Goal: Information Seeking & Learning: Learn about a topic

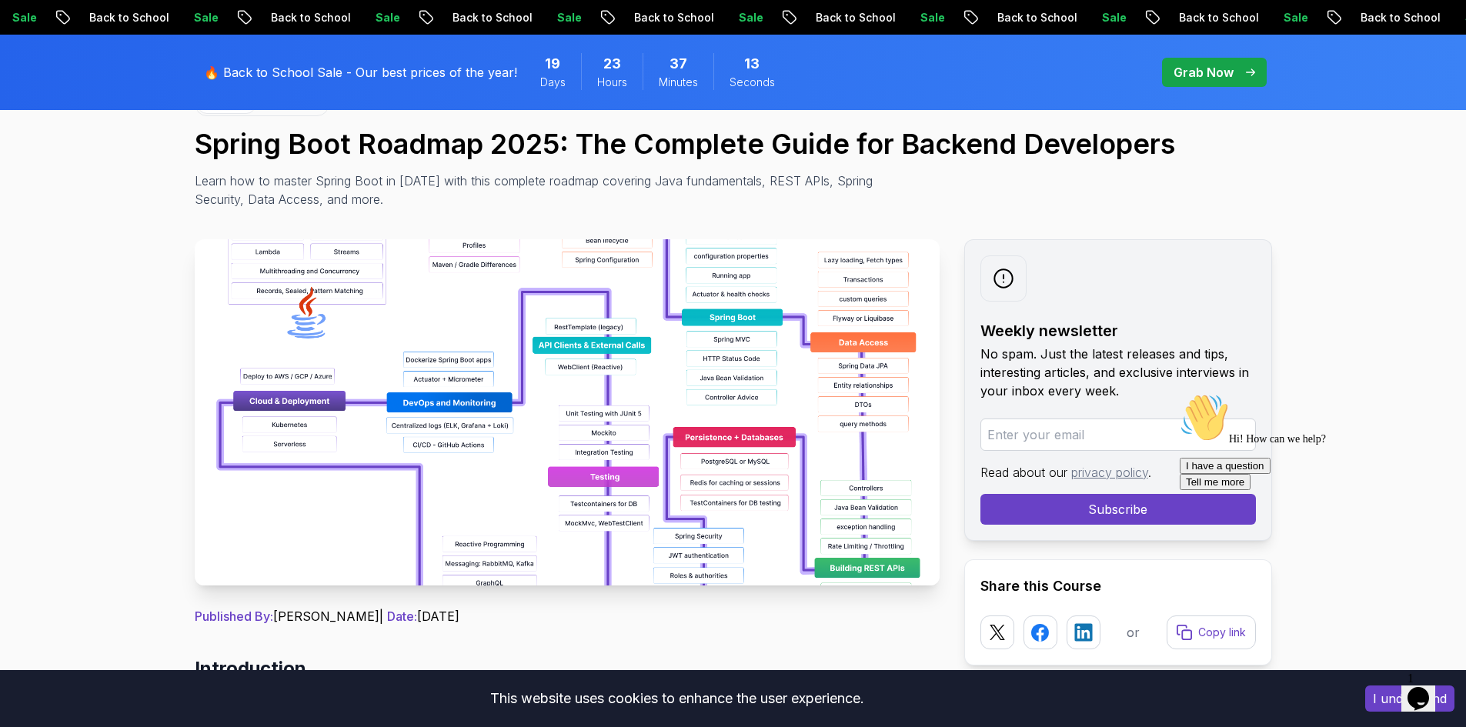
drag, startPoint x: 517, startPoint y: 430, endPoint x: 517, endPoint y: 421, distance: 9.2
click at [517, 429] on img at bounding box center [567, 412] width 745 height 346
click at [550, 434] on img at bounding box center [567, 412] width 745 height 346
click at [500, 253] on img at bounding box center [567, 412] width 745 height 346
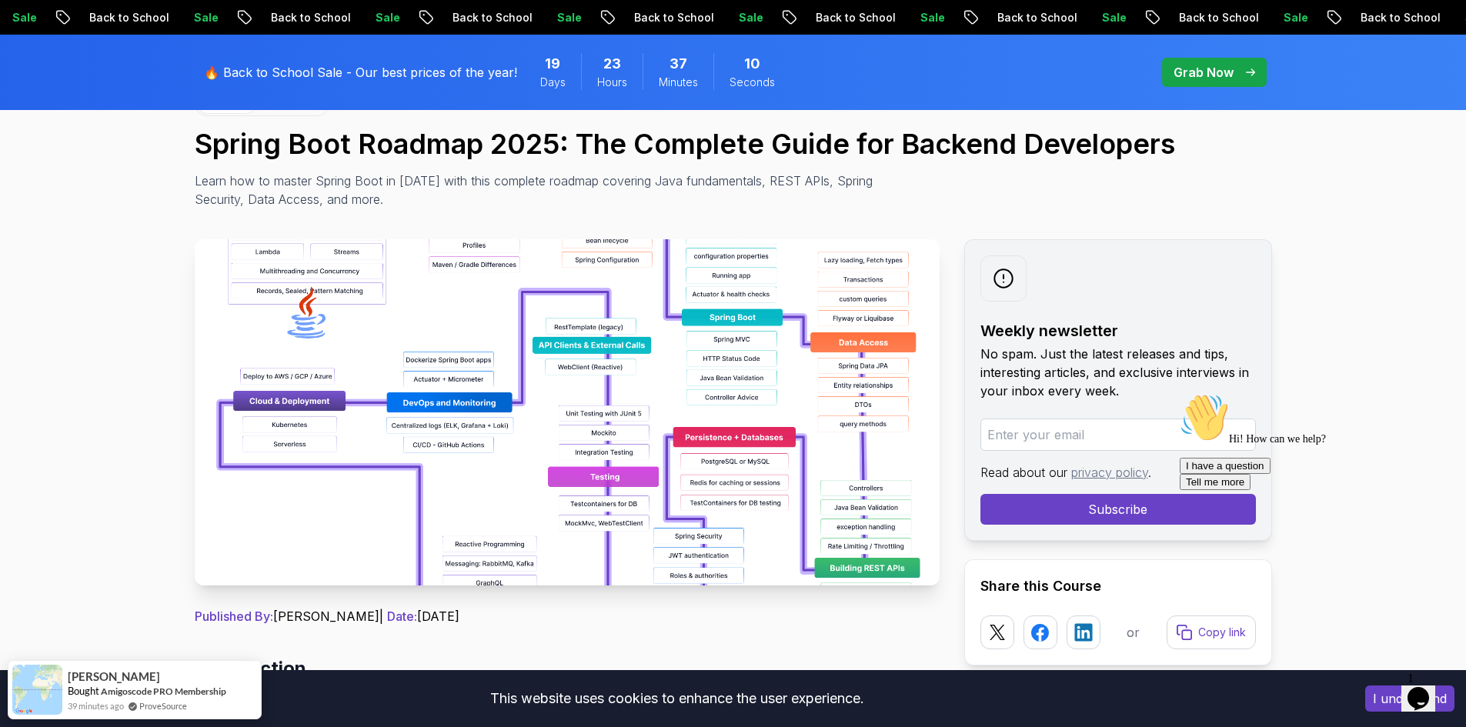
click at [590, 251] on img at bounding box center [567, 412] width 745 height 346
click at [738, 295] on img at bounding box center [567, 412] width 745 height 346
click at [846, 349] on img at bounding box center [567, 412] width 745 height 346
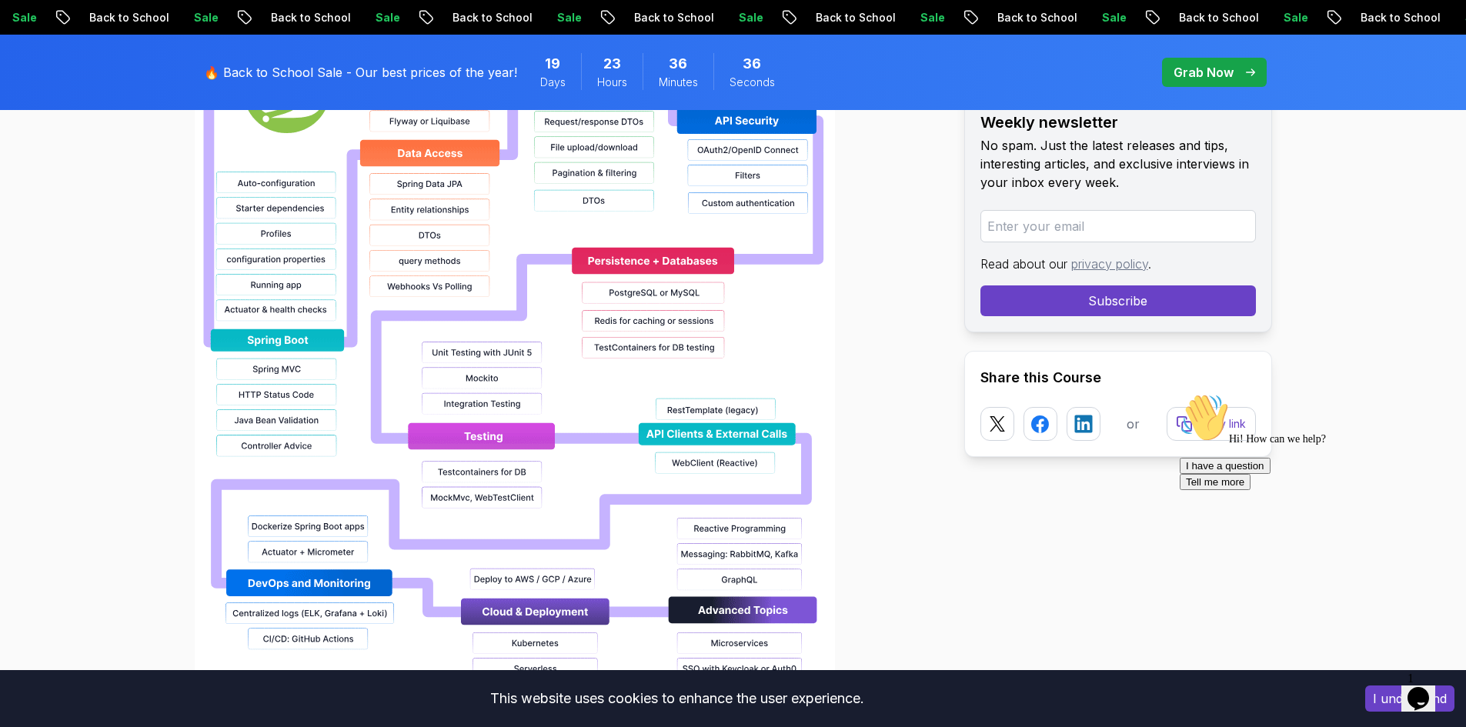
scroll to position [1616, 0]
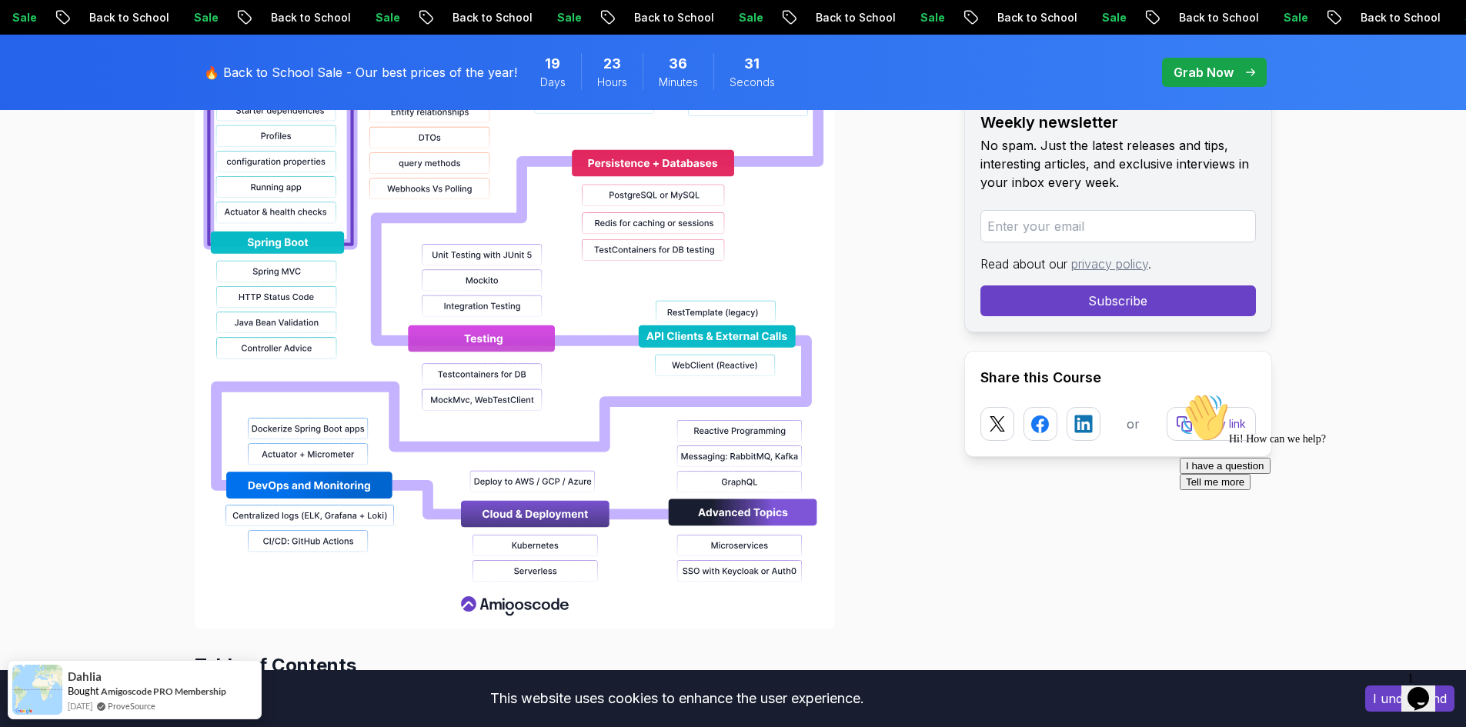
click at [749, 567] on img at bounding box center [515, 136] width 640 height 985
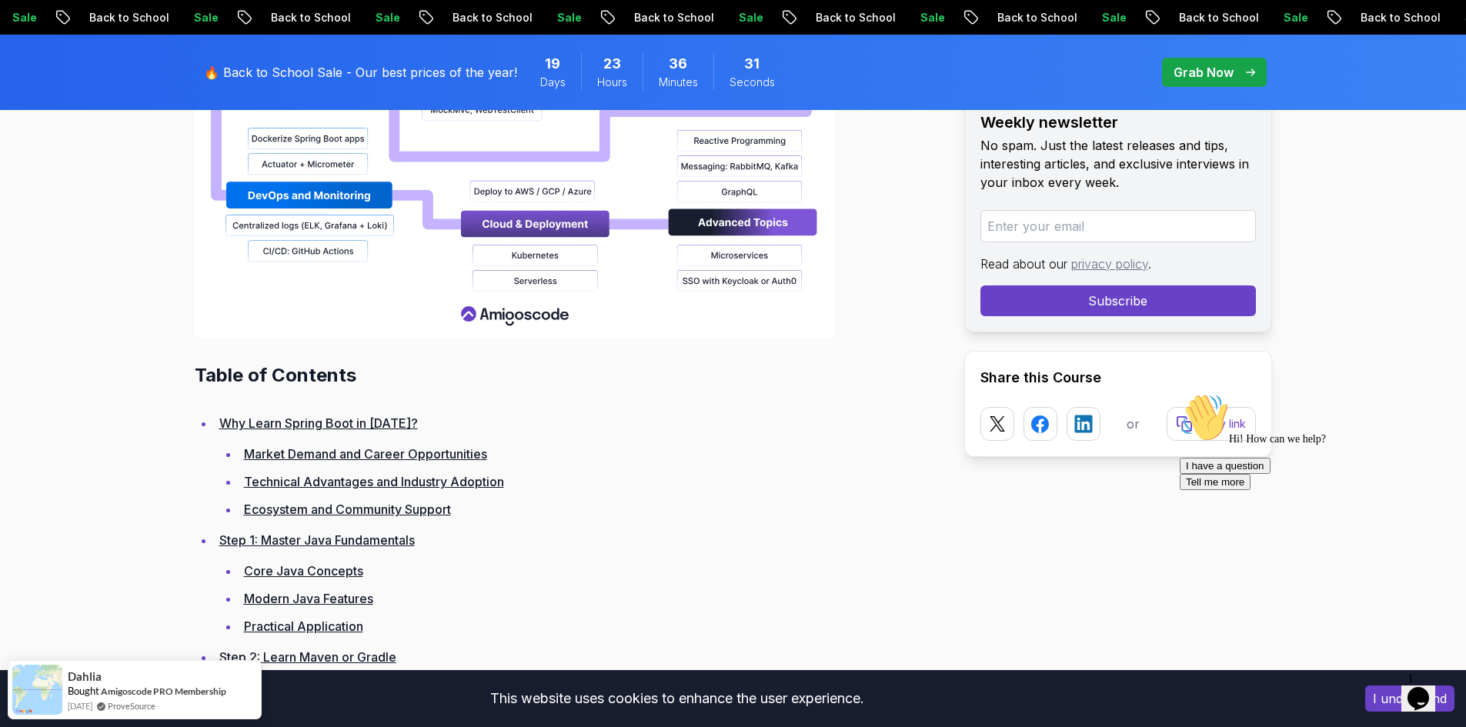
scroll to position [1924, 0]
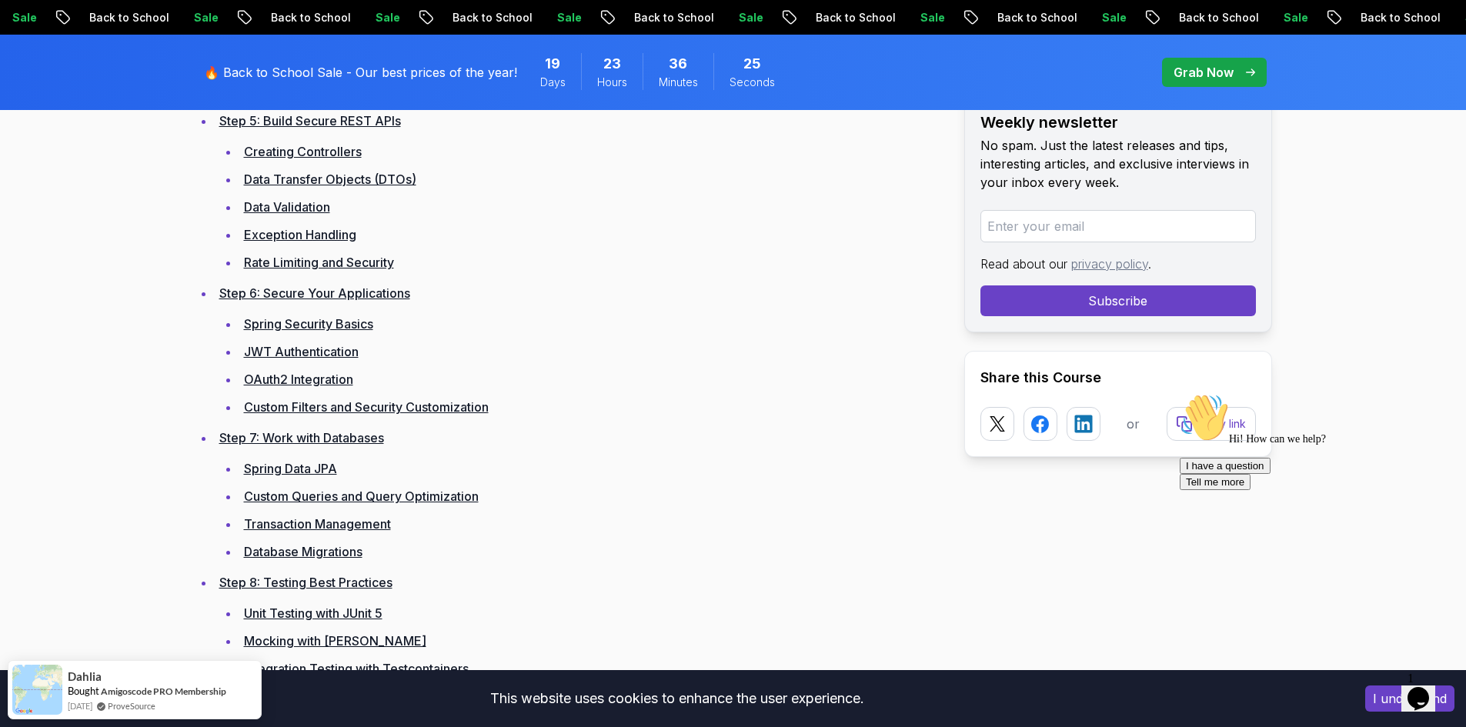
scroll to position [2847, 0]
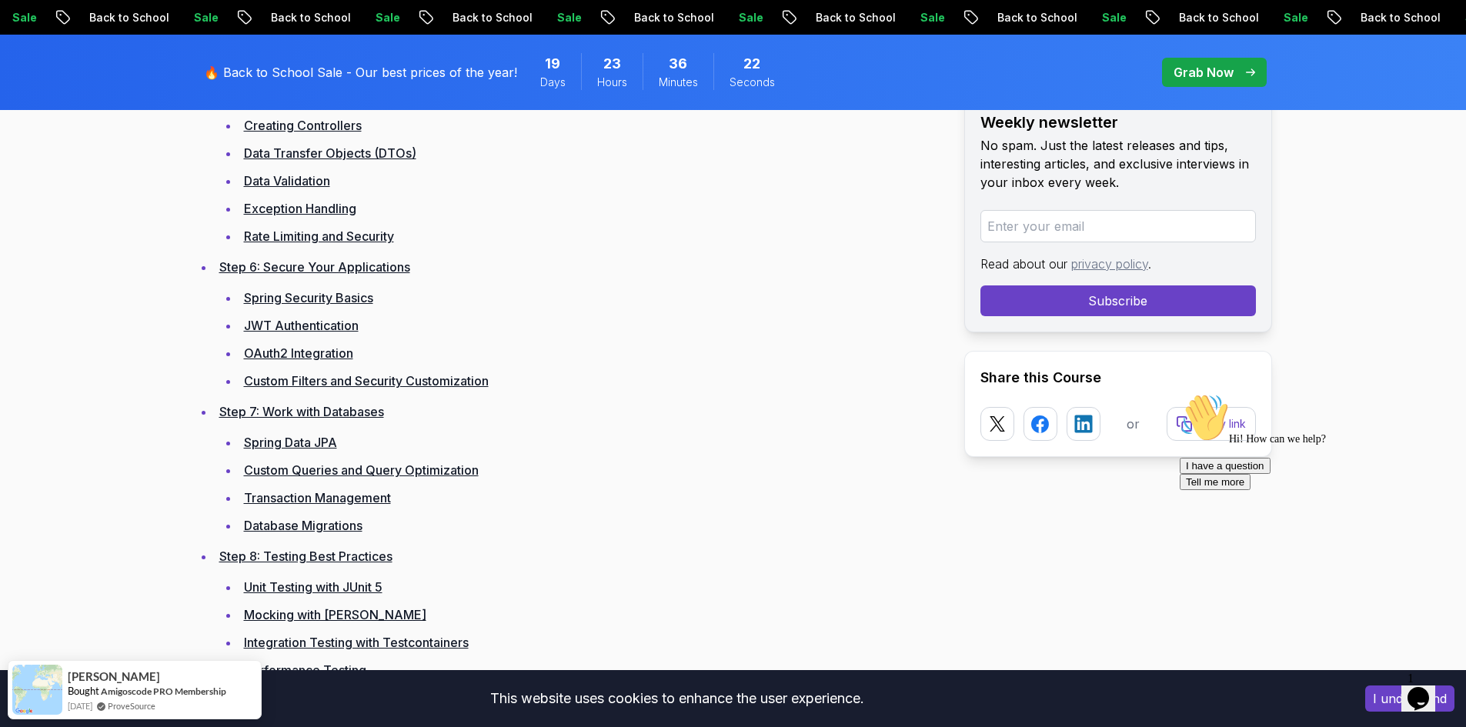
click at [324, 359] on link "OAuth2 Integration" at bounding box center [298, 352] width 109 height 15
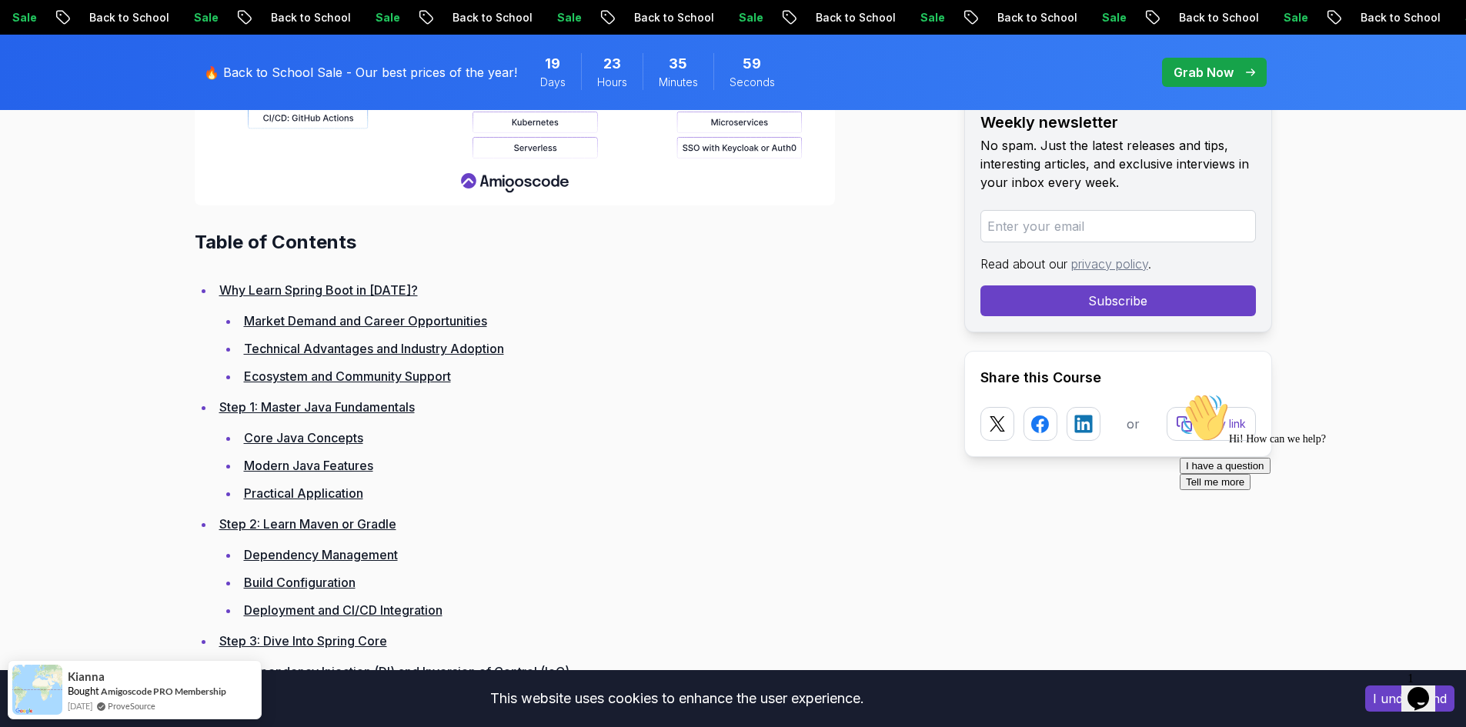
scroll to position [2382, 0]
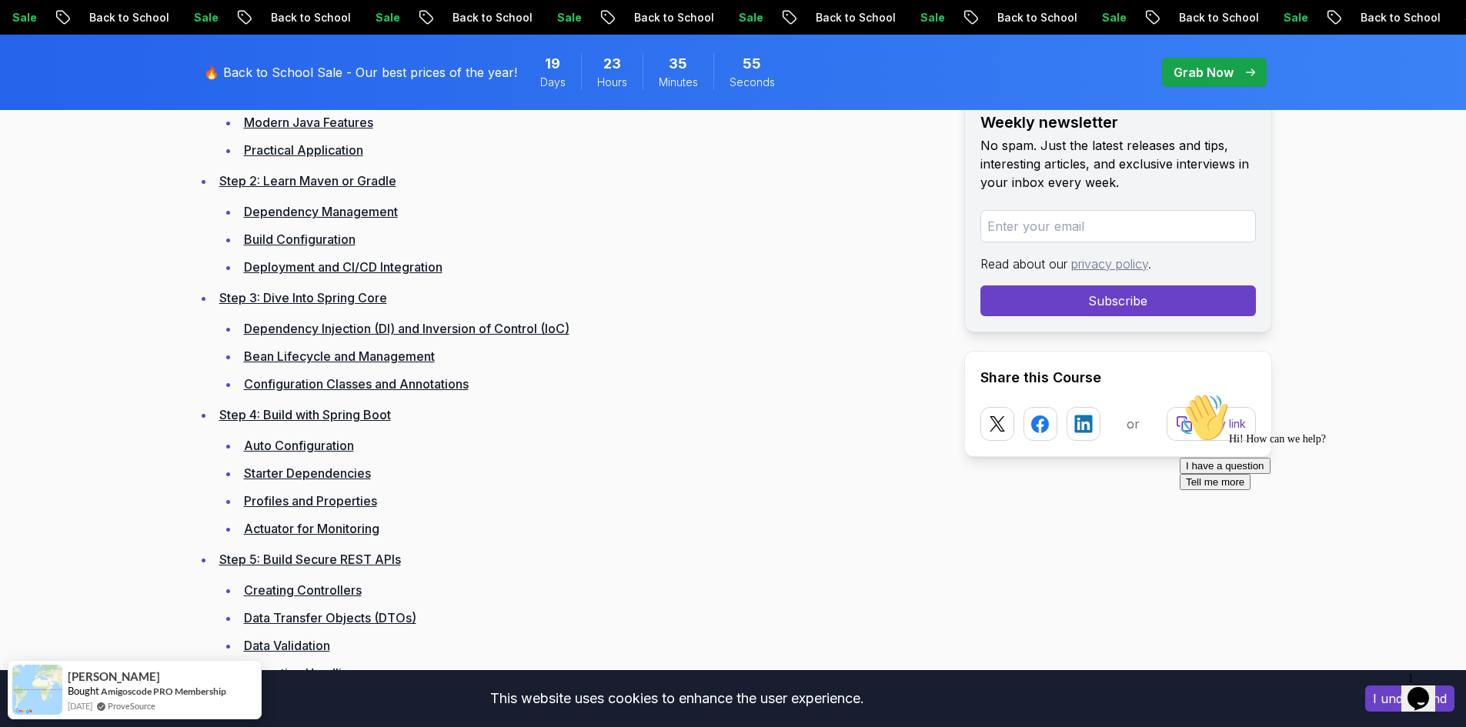
click at [436, 329] on link "Dependency Injection (DI) and Inversion of Control (IoC)" at bounding box center [406, 328] width 325 height 15
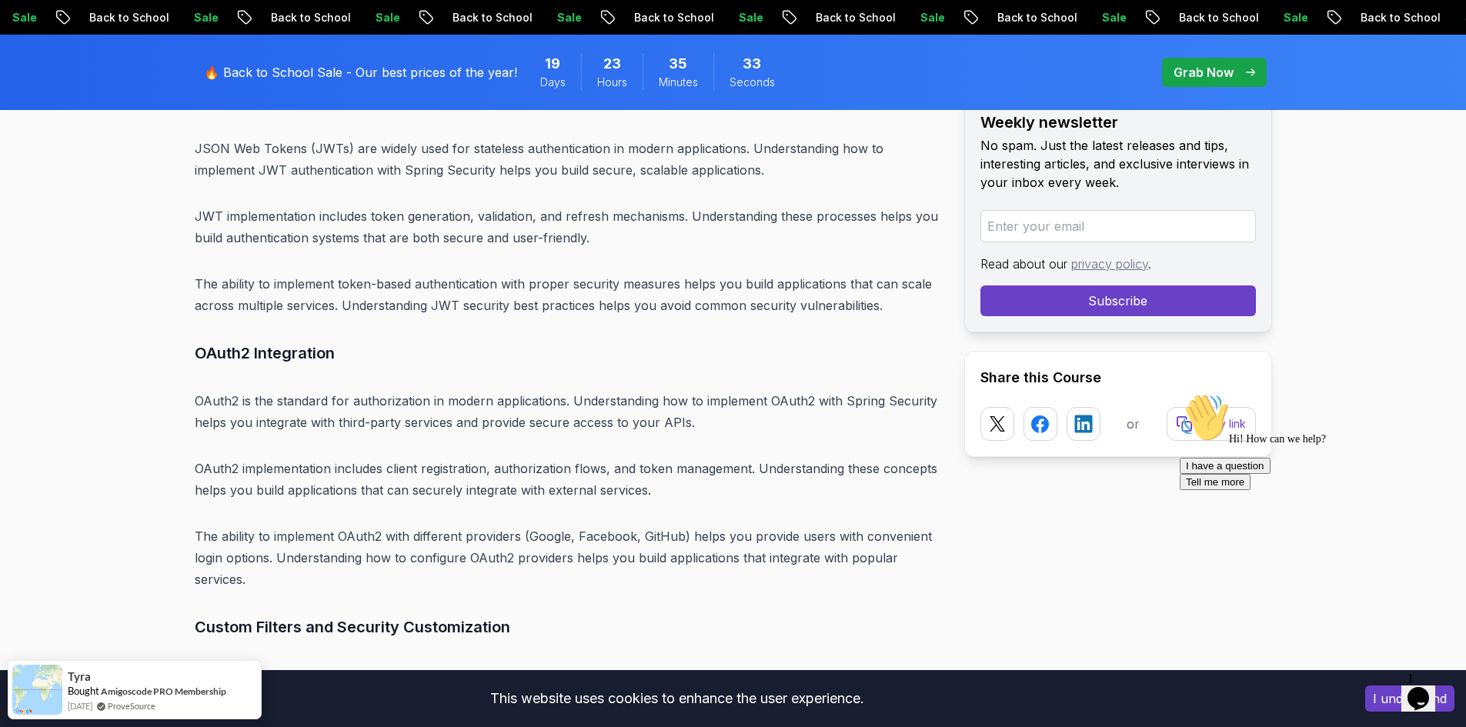
scroll to position [11337, 0]
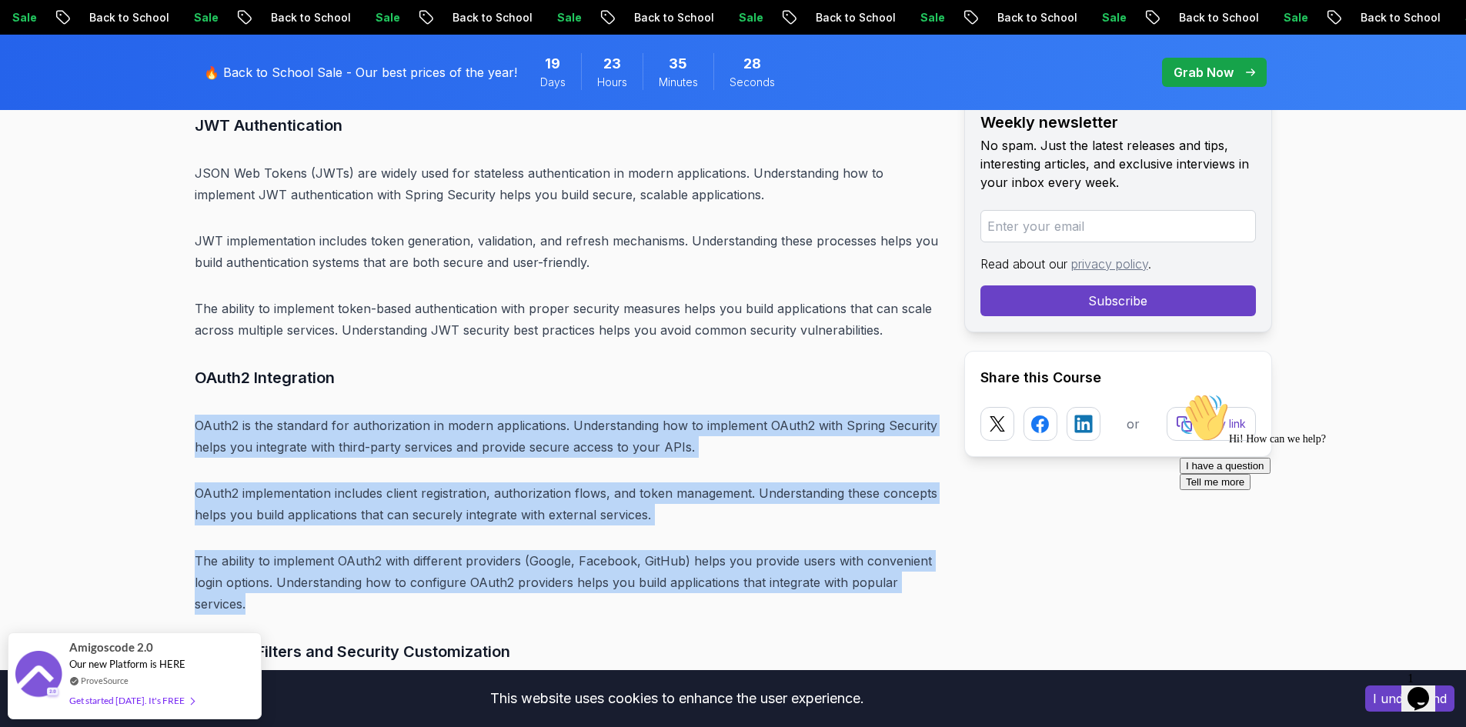
drag, startPoint x: 193, startPoint y: 311, endPoint x: 635, endPoint y: 489, distance: 476.4
copy div "OAuth2 is the standard for authorization in modern applications. Understanding …"
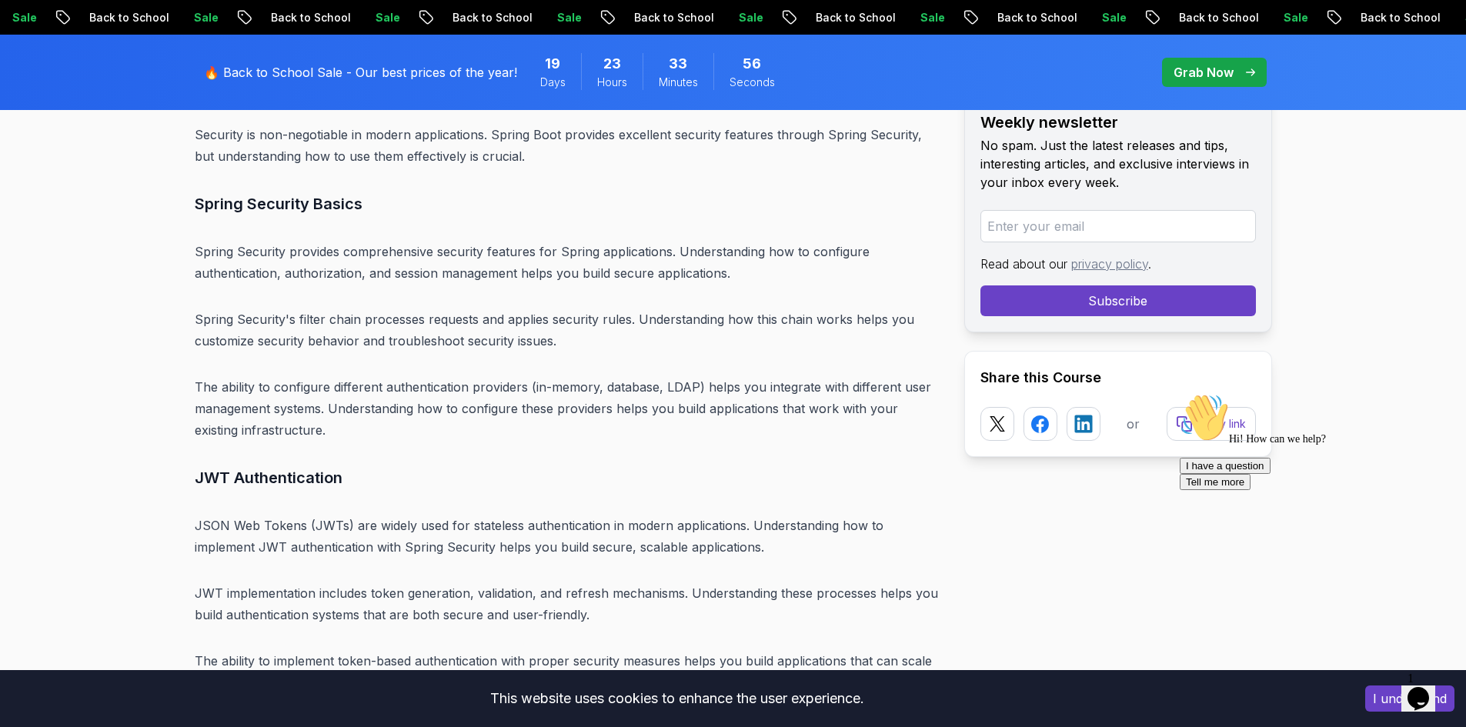
scroll to position [11029, 0]
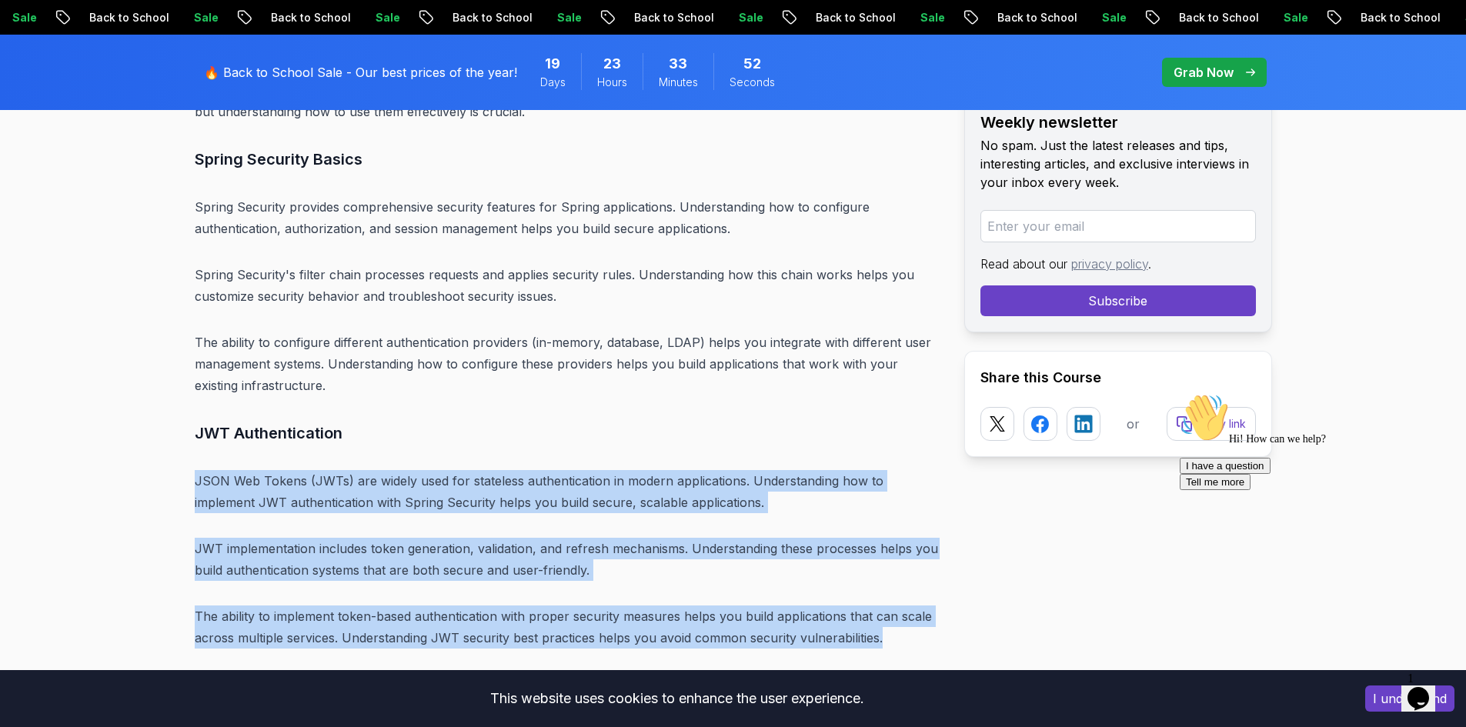
drag, startPoint x: 183, startPoint y: 369, endPoint x: 888, endPoint y: 521, distance: 720.9
copy div "JSON Web Tokens (JWTs) are widely used for stateless authentication in modern a…"
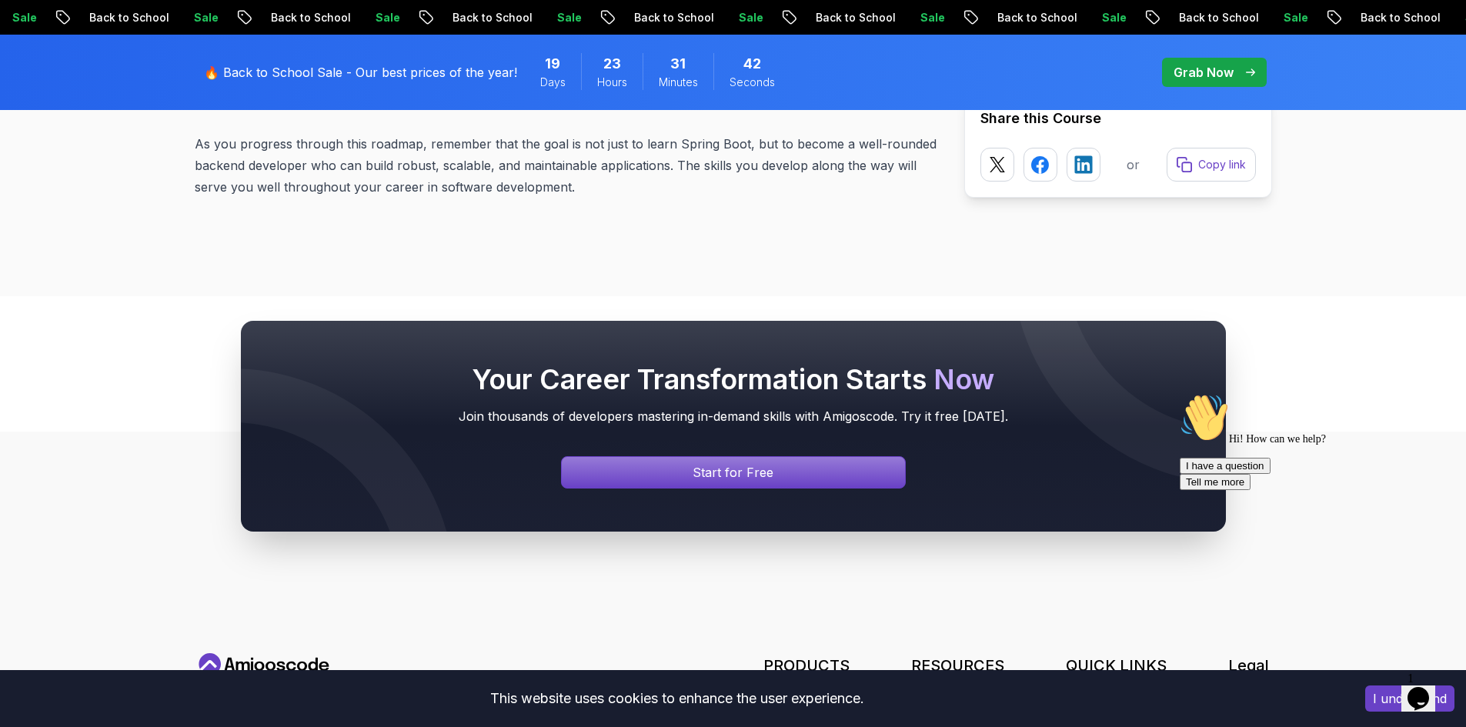
scroll to position [19811, 0]
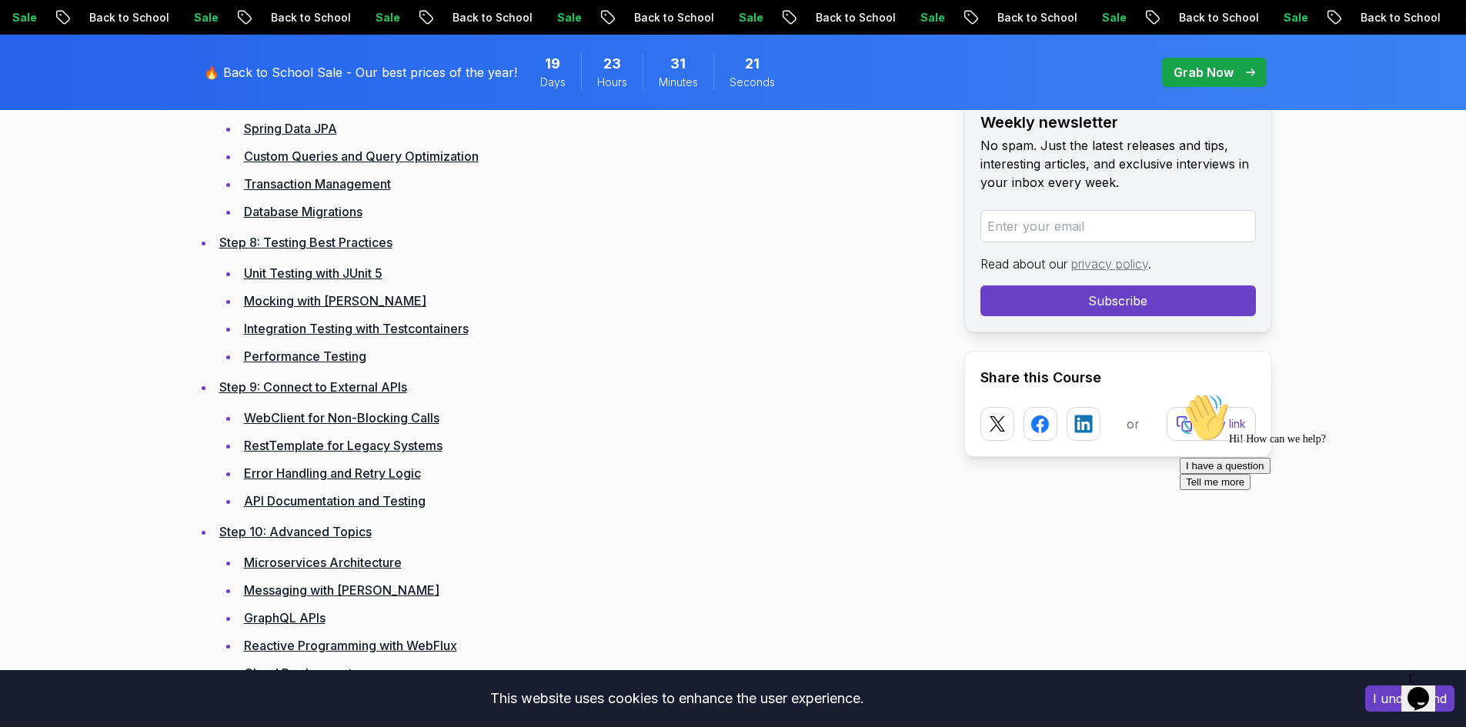
scroll to position [3254, 0]
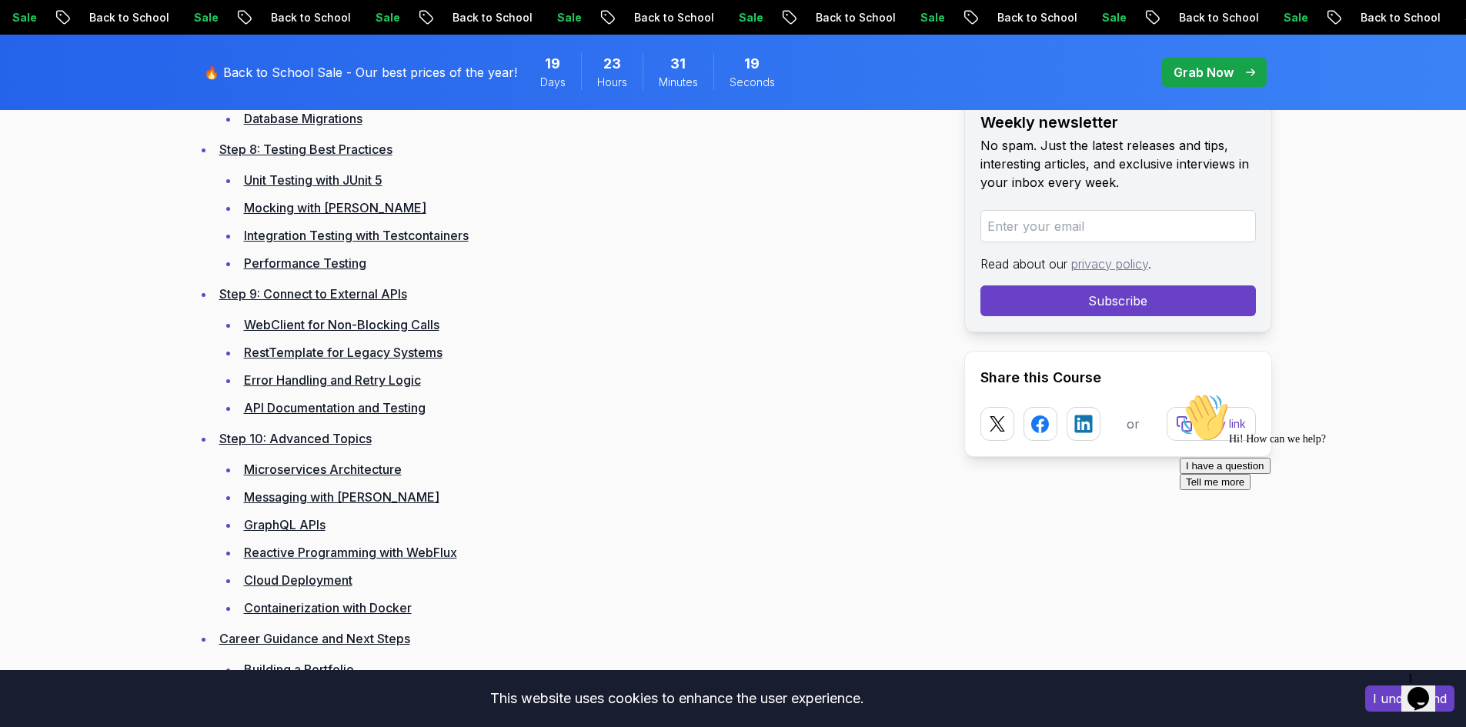
click at [377, 322] on link "WebClient for Non-Blocking Calls" at bounding box center [341, 324] width 195 height 15
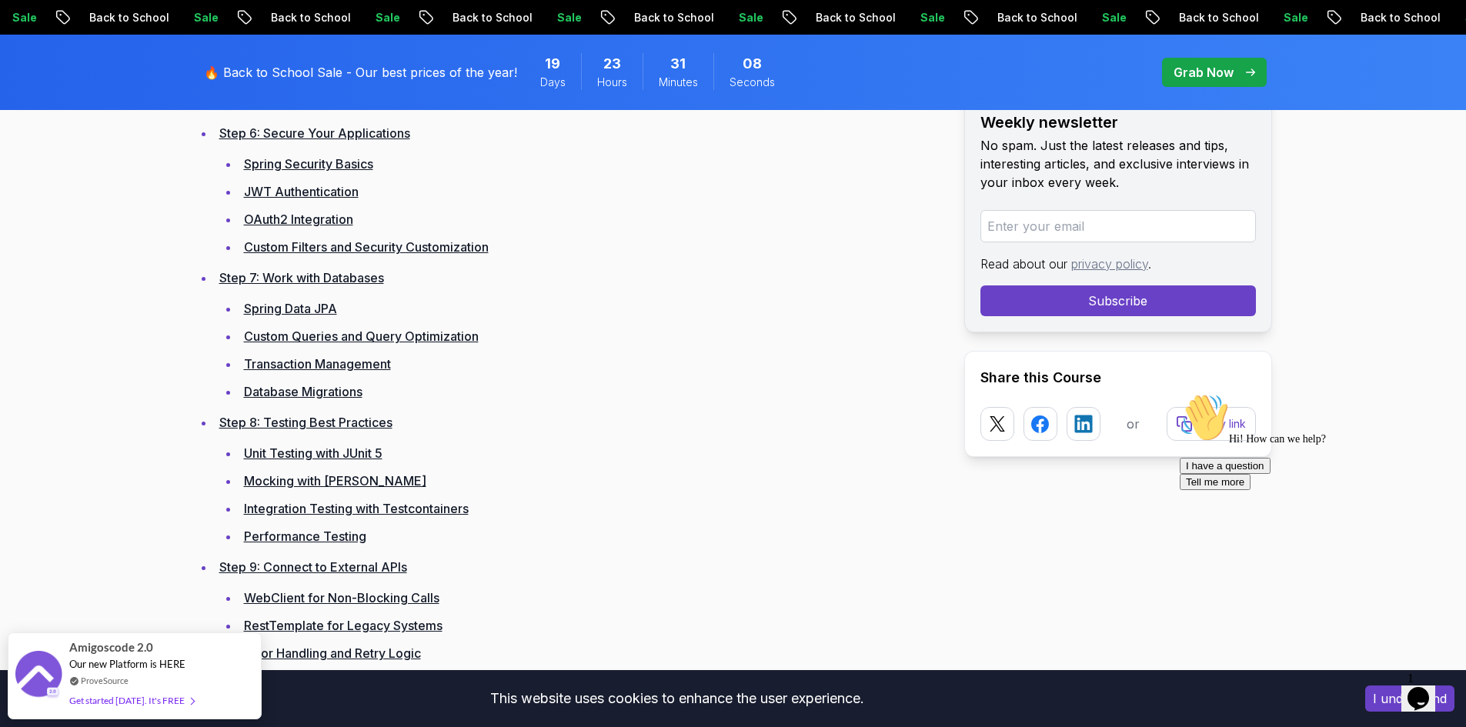
scroll to position [3009, 0]
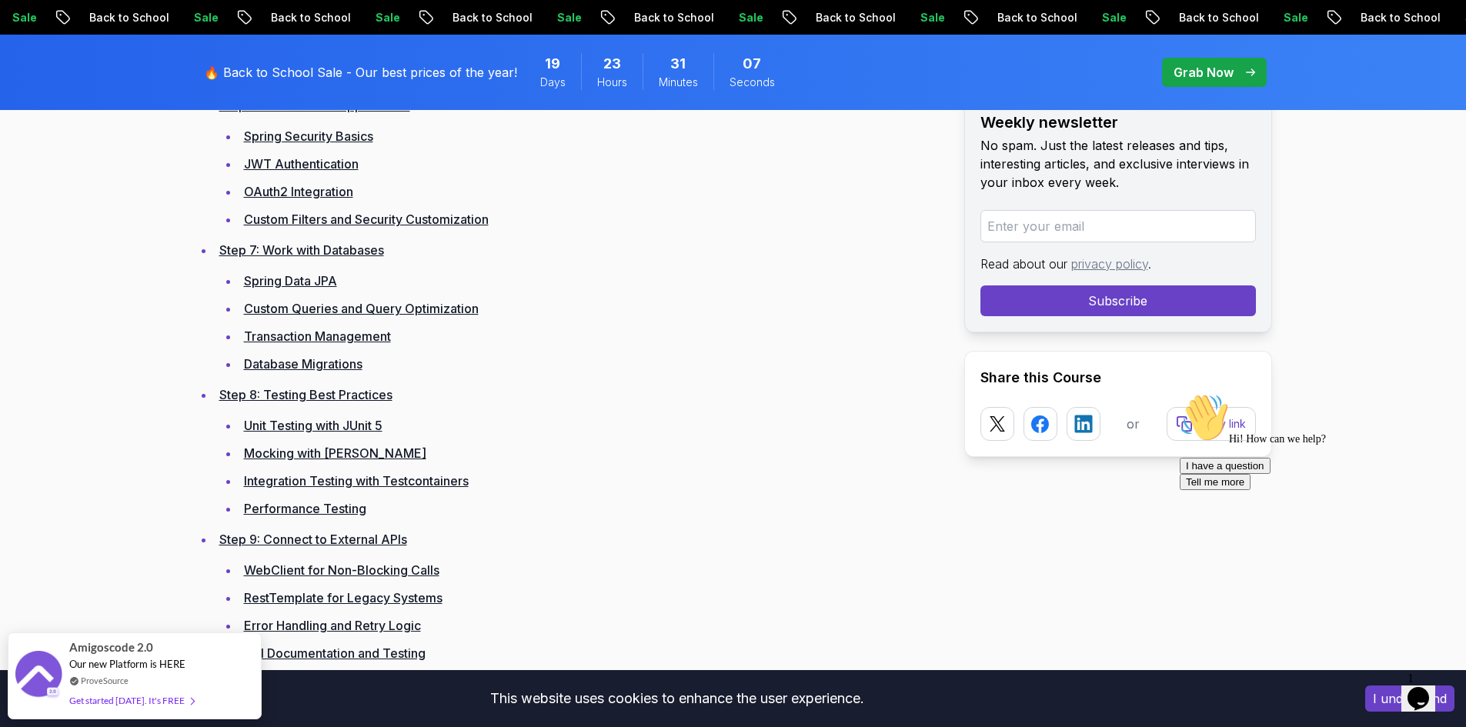
click at [351, 333] on link "Transaction Management" at bounding box center [317, 336] width 147 height 15
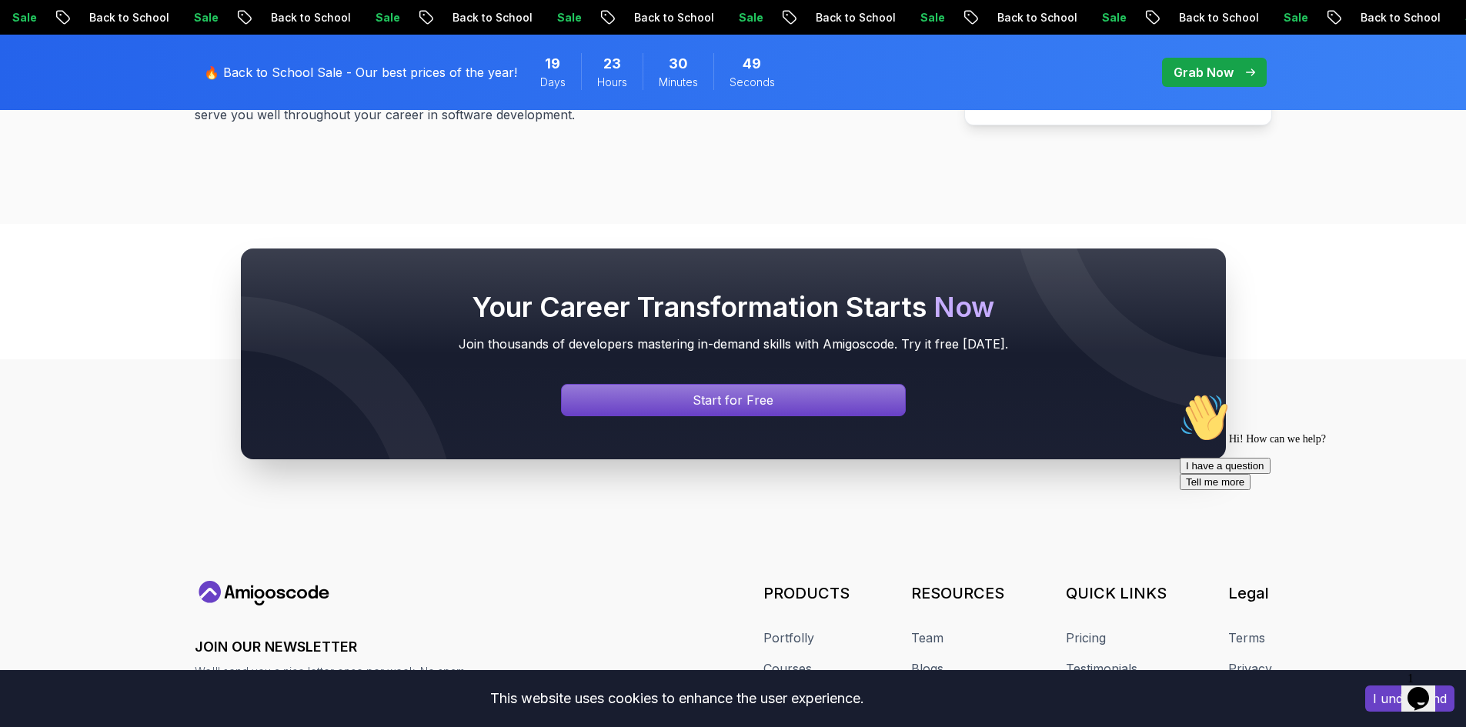
scroll to position [20042, 0]
